Goal: Obtain resource: Obtain resource

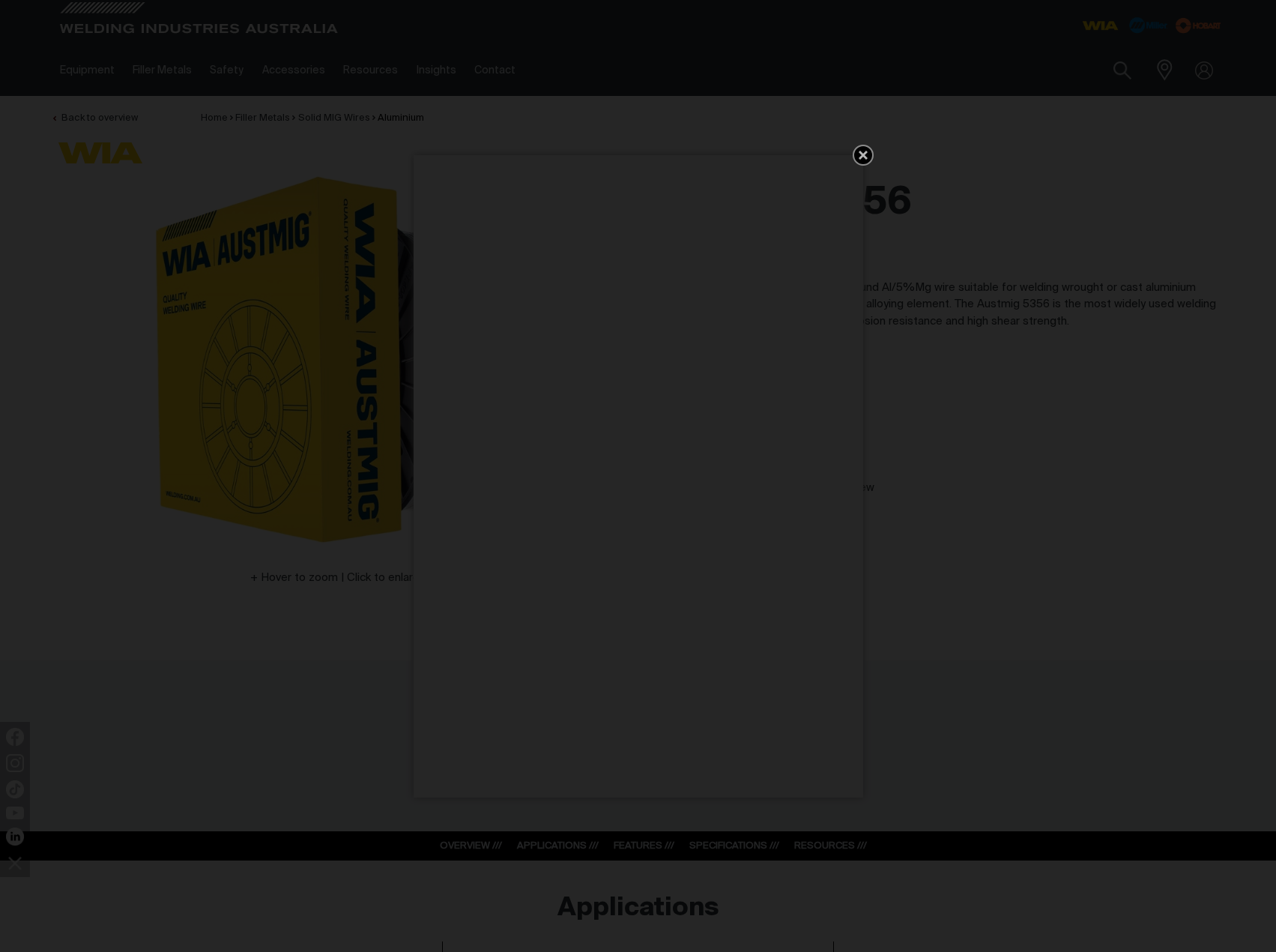
click at [868, 151] on icon "Get 5 WIA Welding Guides Free!" at bounding box center [863, 155] width 18 height 18
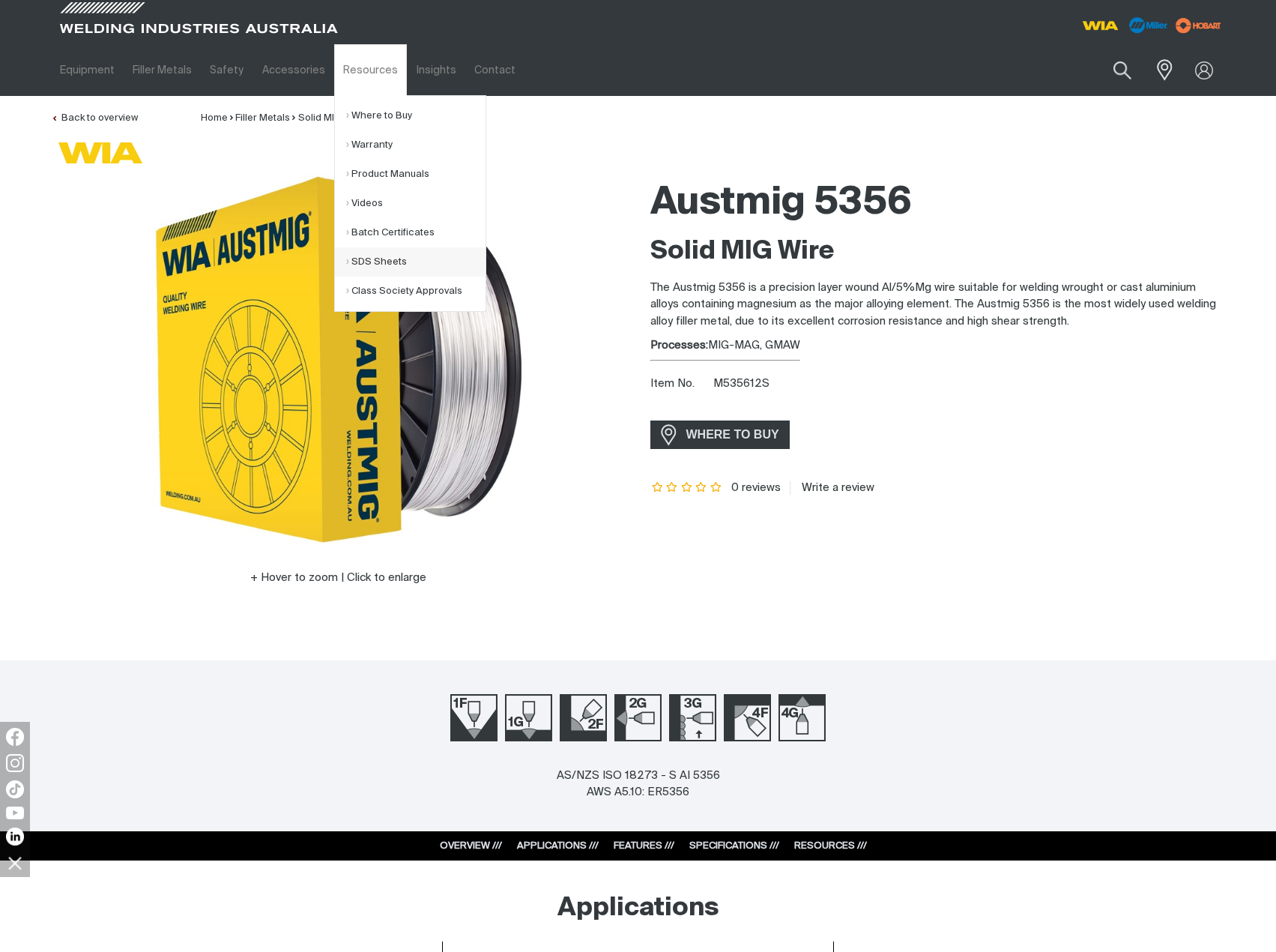
click at [376, 258] on link "SDS Sheets" at bounding box center [416, 261] width 140 height 29
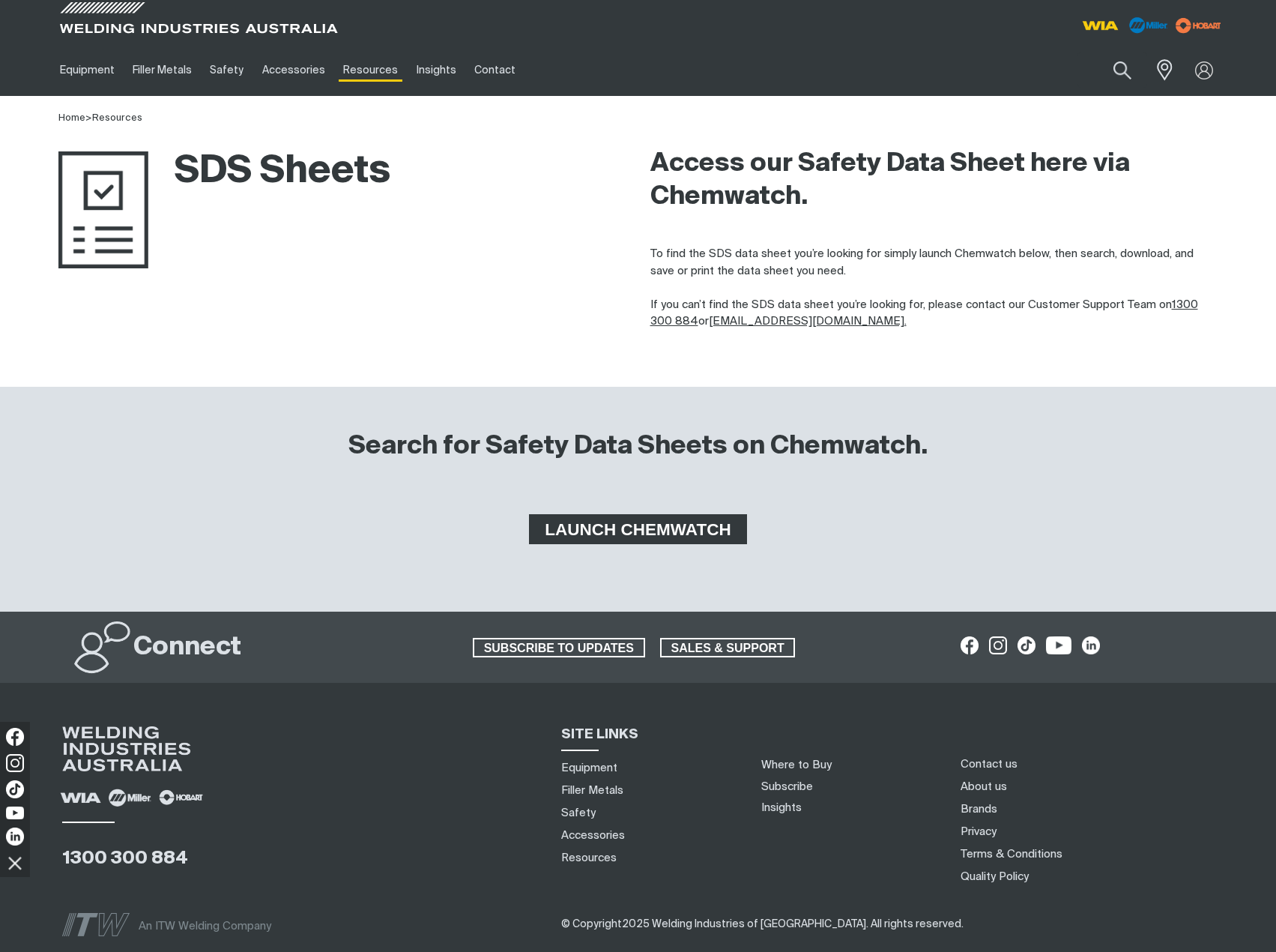
click at [671, 523] on span "LAUNCH CHEMWATCH" at bounding box center [637, 529] width 213 height 30
click at [636, 523] on span "LAUNCH CHEMWATCH" at bounding box center [637, 529] width 213 height 30
